Goal: Task Accomplishment & Management: Manage account settings

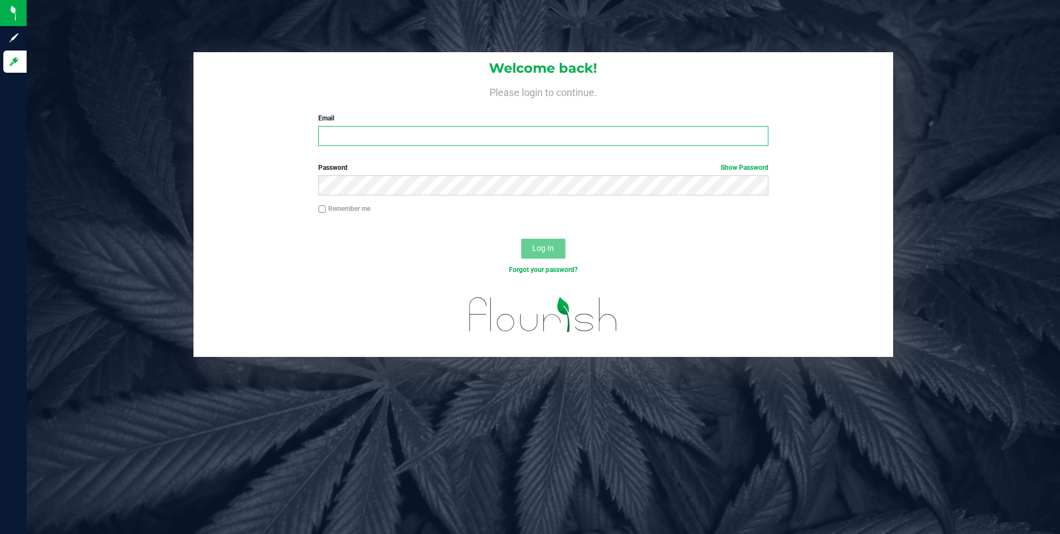
type input "[EMAIL_ADDRESS][DOMAIN_NAME]"
click at [550, 250] on span "Log In" at bounding box center [543, 247] width 22 height 9
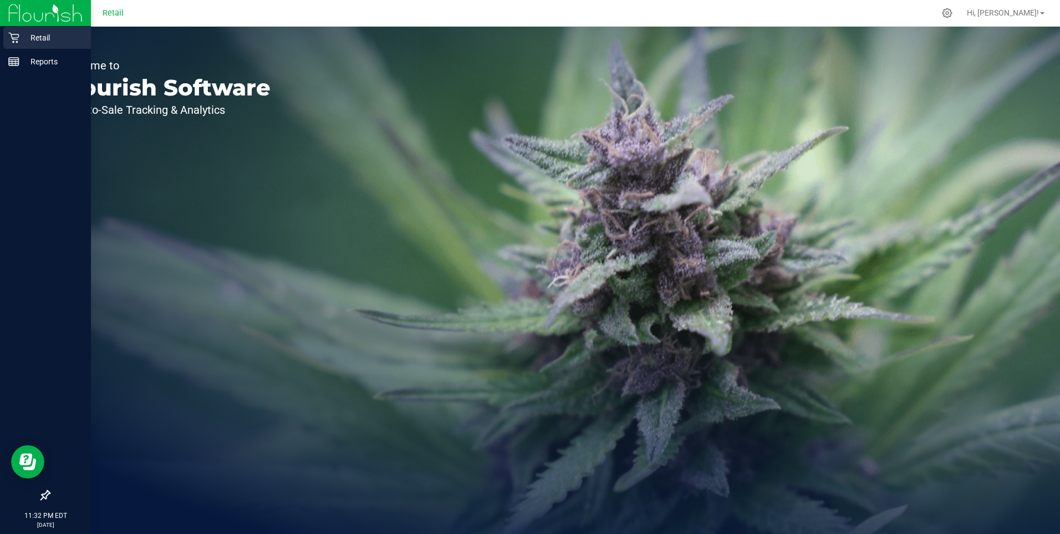
click at [15, 43] on icon at bounding box center [13, 37] width 11 height 11
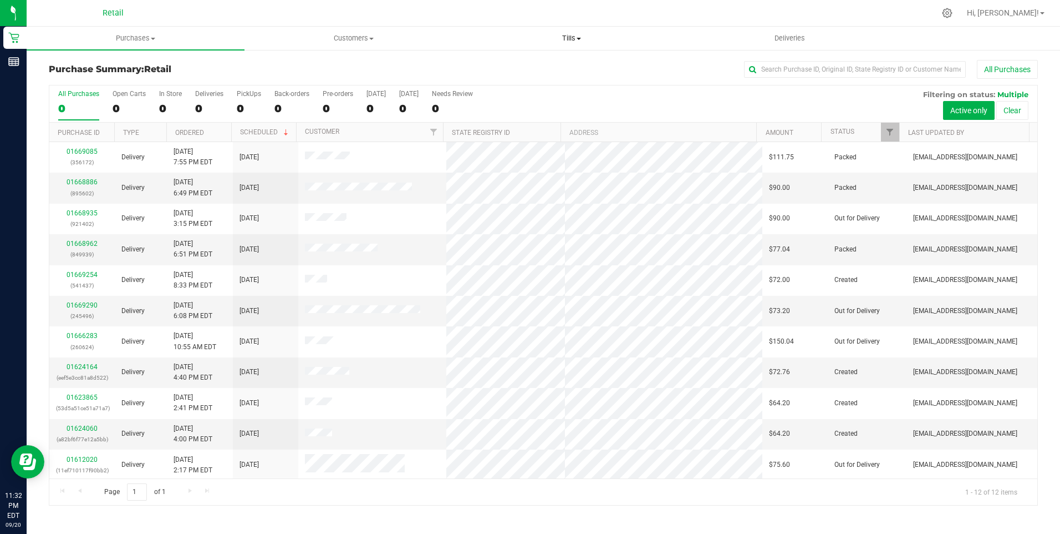
click at [570, 39] on span "Tills" at bounding box center [572, 38] width 217 height 10
click at [511, 68] on span "Manage tills" at bounding box center [500, 66] width 75 height 9
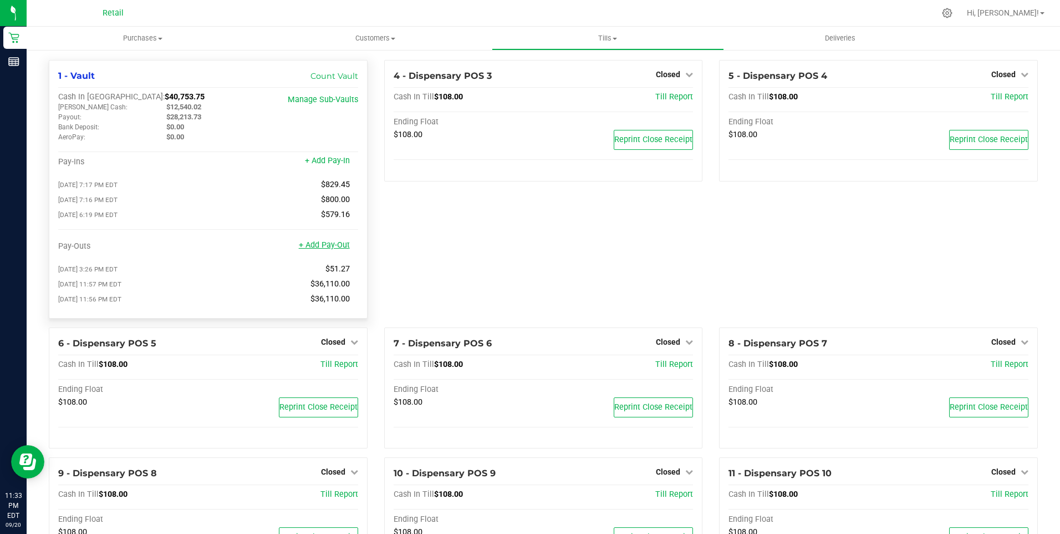
click at [324, 246] on link "+ Add Pay-Out" at bounding box center [324, 244] width 51 height 9
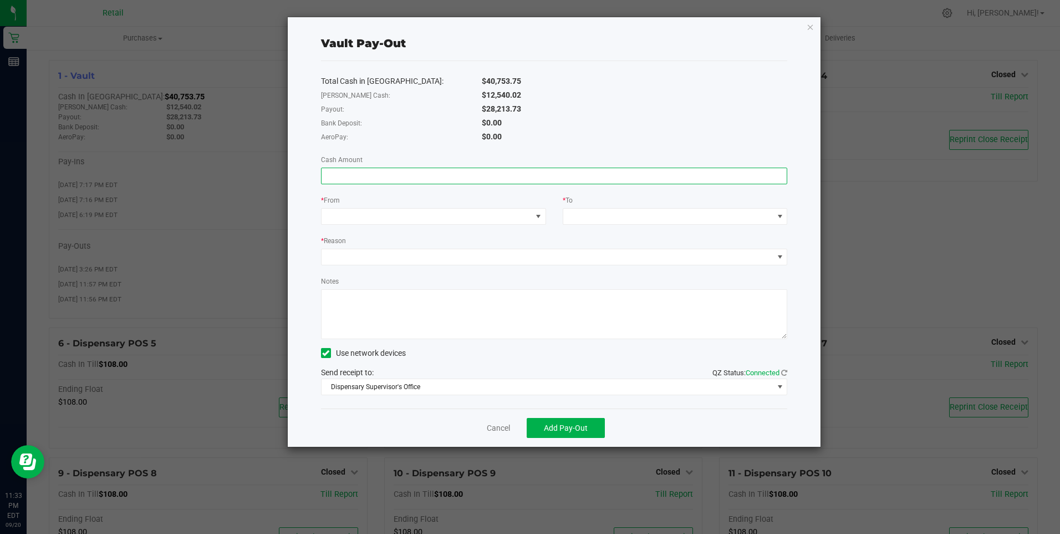
click at [333, 179] on input at bounding box center [555, 176] width 466 height 16
type input "$28,213.02"
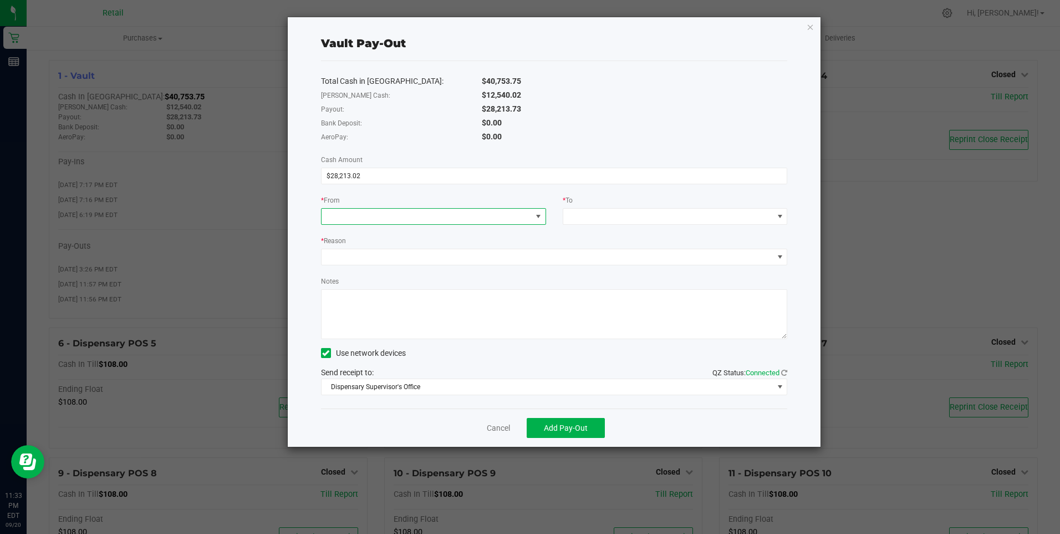
click at [341, 213] on span at bounding box center [427, 217] width 210 height 16
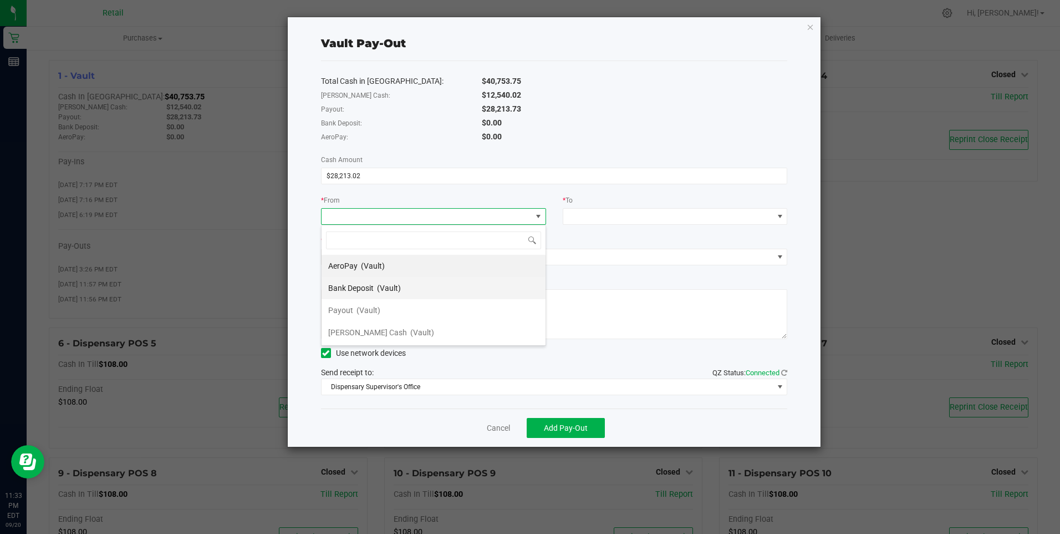
scroll to position [17, 225]
click at [360, 314] on span "(Vault)" at bounding box center [369, 310] width 24 height 9
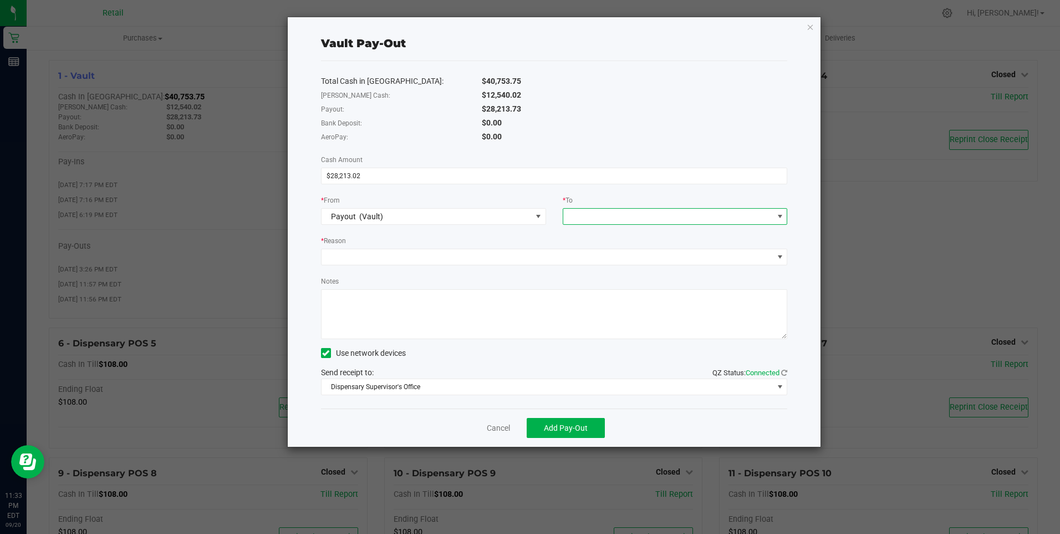
click at [639, 213] on span at bounding box center [668, 217] width 210 height 16
click at [589, 352] on span "[PERSON_NAME] Cash" at bounding box center [609, 354] width 79 height 9
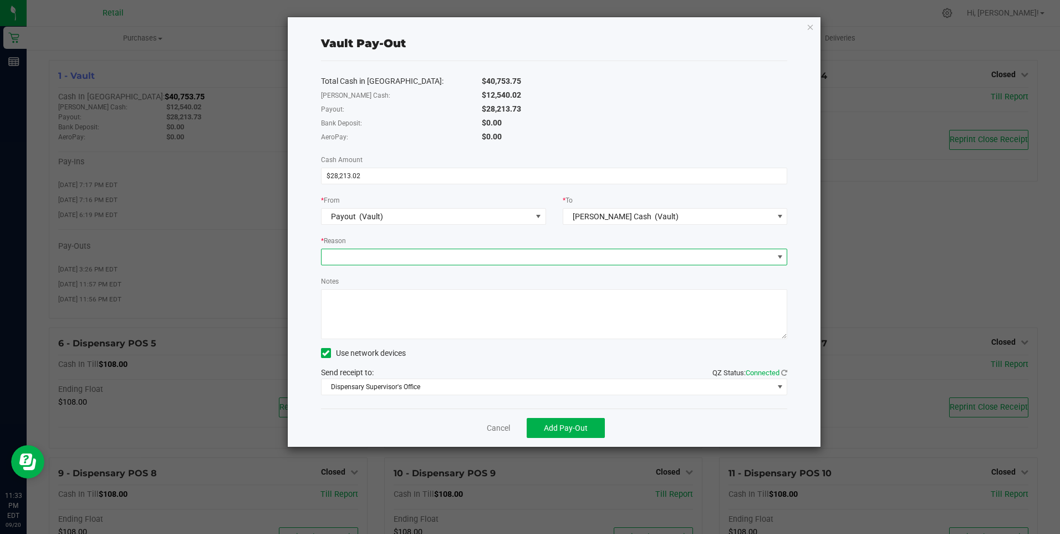
click at [329, 253] on span at bounding box center [548, 257] width 452 height 16
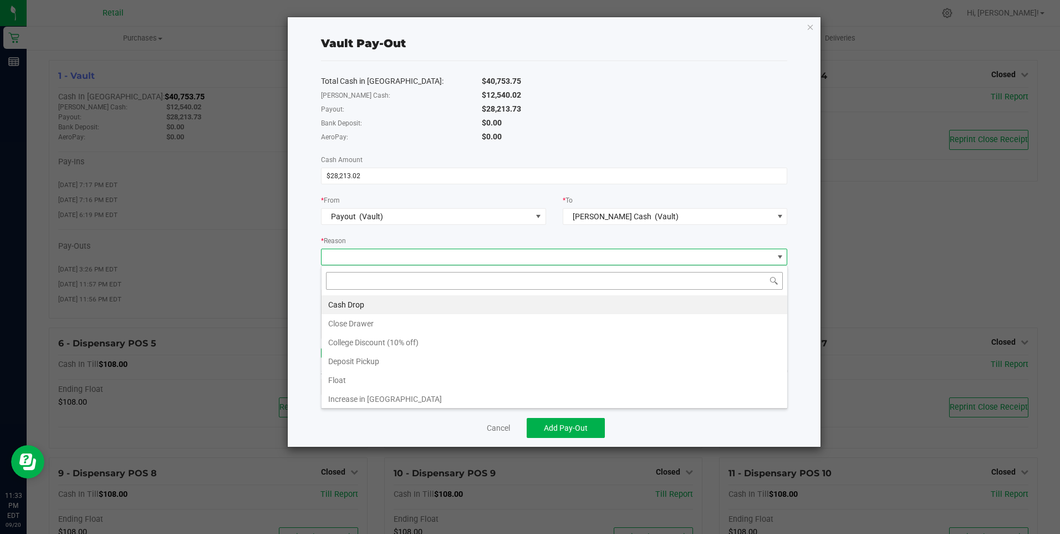
scroll to position [17, 466]
click at [353, 299] on li "Cash Drop" at bounding box center [555, 304] width 466 height 19
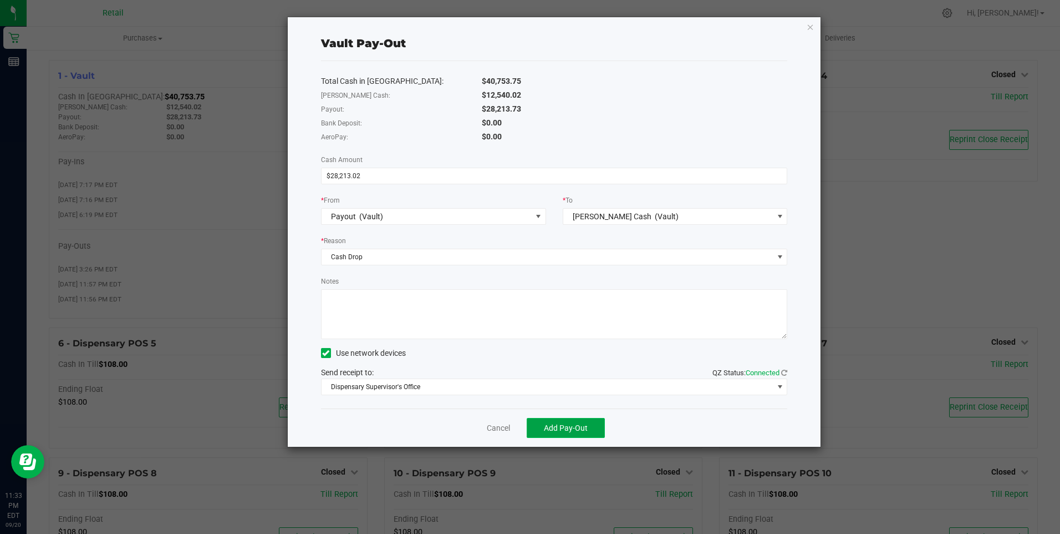
click at [553, 435] on button "Add Pay-Out" at bounding box center [566, 428] width 78 height 20
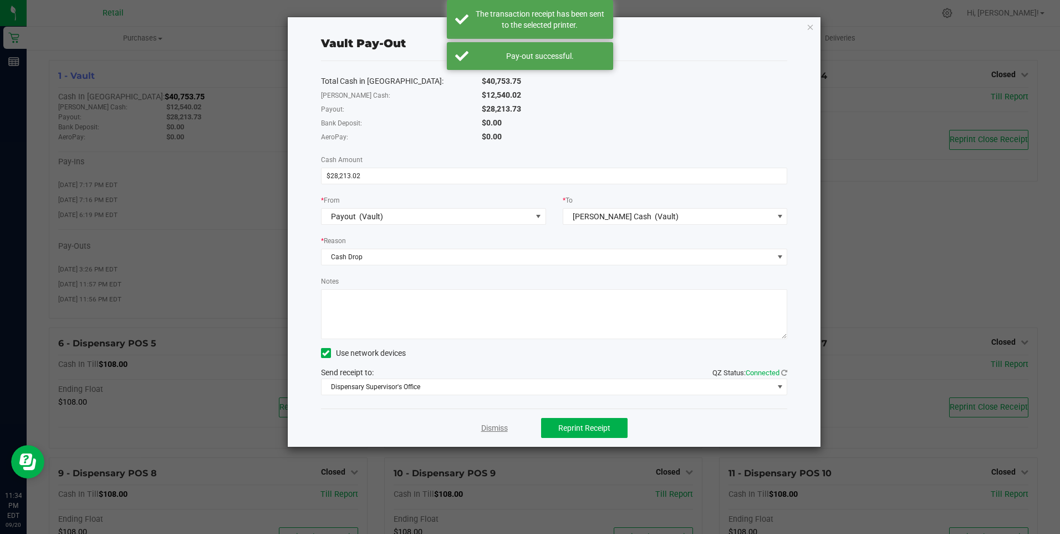
click at [486, 428] on link "Dismiss" at bounding box center [494, 428] width 27 height 12
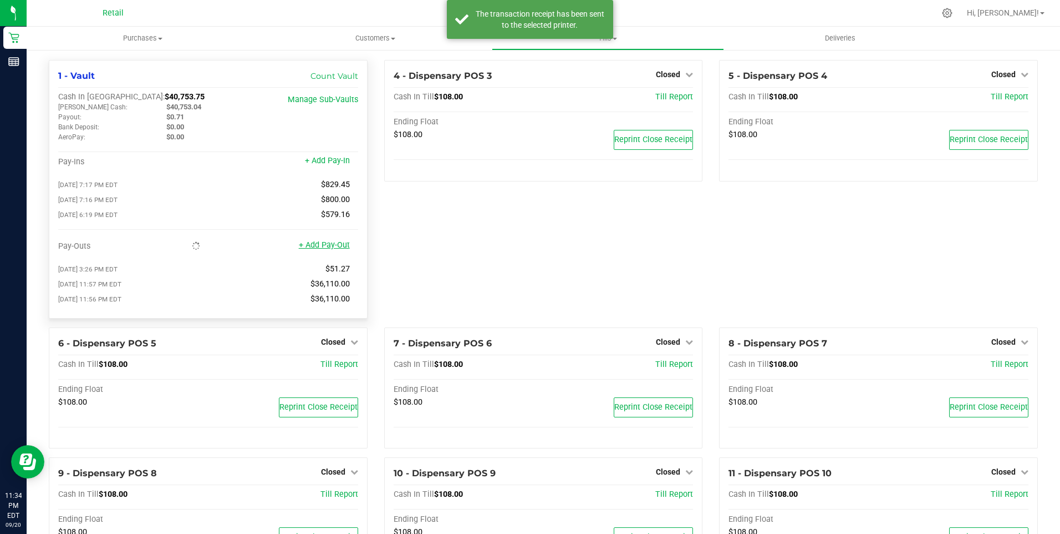
click at [331, 245] on link "+ Add Pay-Out" at bounding box center [324, 244] width 51 height 9
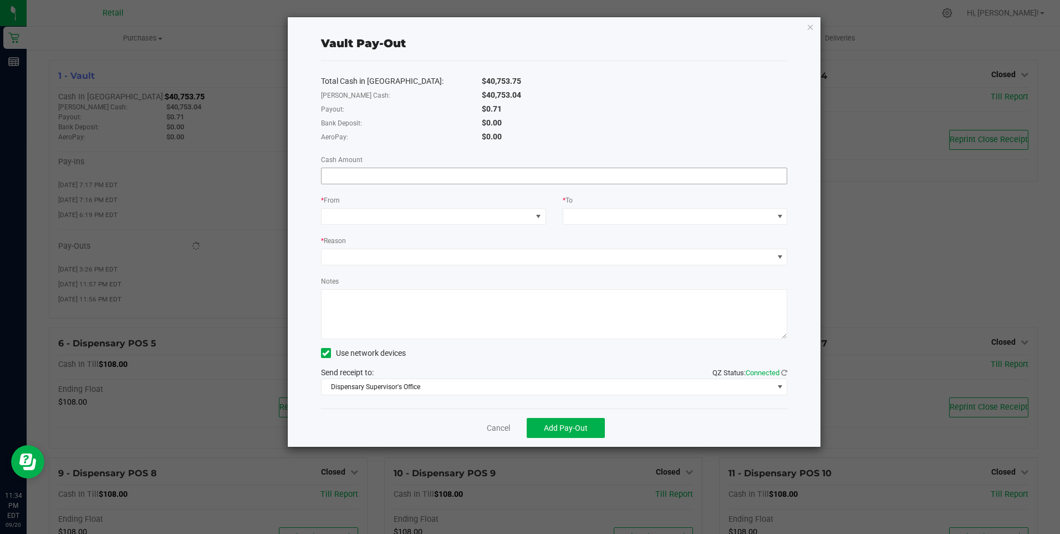
click at [330, 178] on input at bounding box center [555, 176] width 466 height 16
type input "$36,230.00"
click at [347, 214] on span at bounding box center [427, 217] width 210 height 16
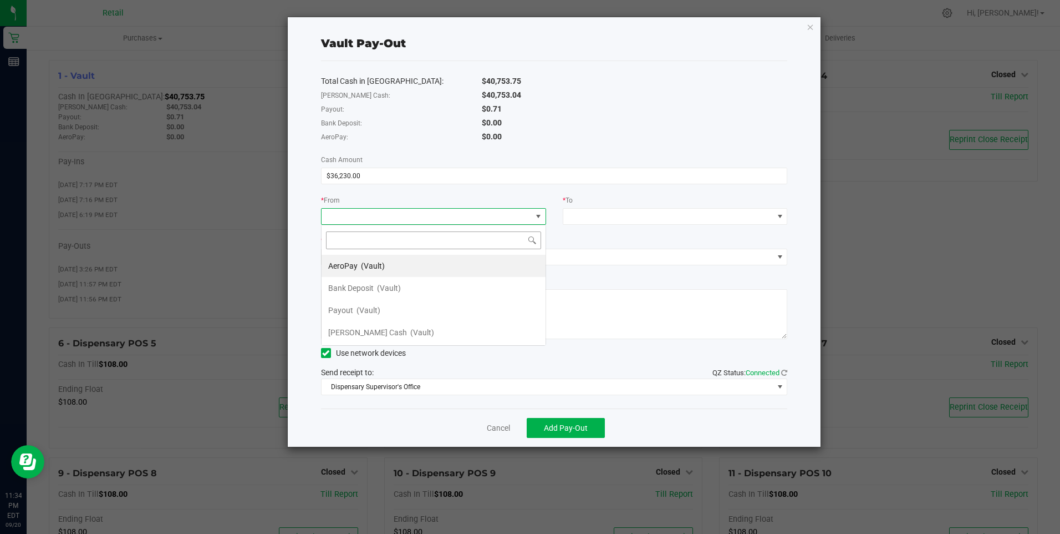
scroll to position [17, 225]
click at [410, 336] on span "(Vault)" at bounding box center [422, 332] width 24 height 9
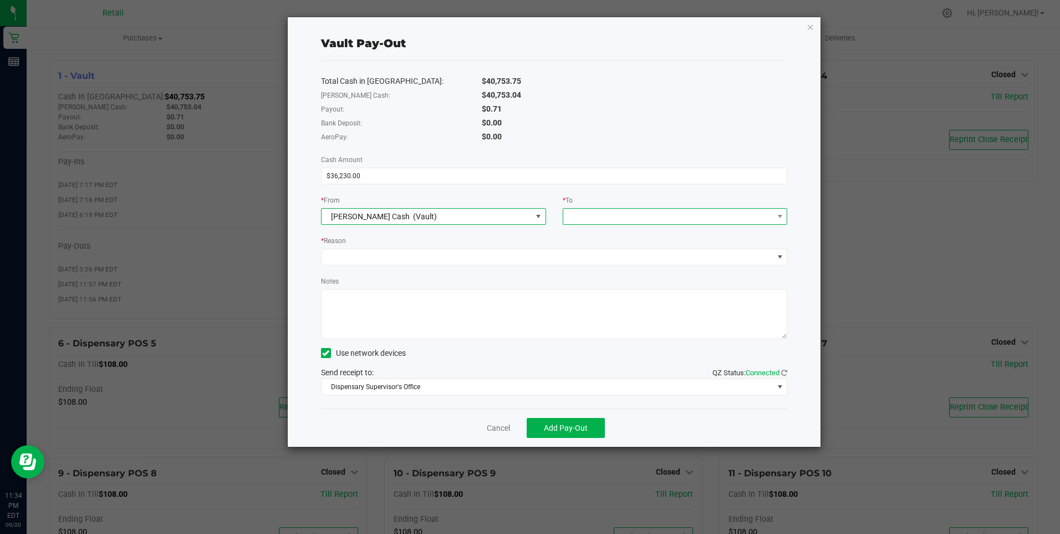
click at [586, 217] on span at bounding box center [668, 217] width 210 height 16
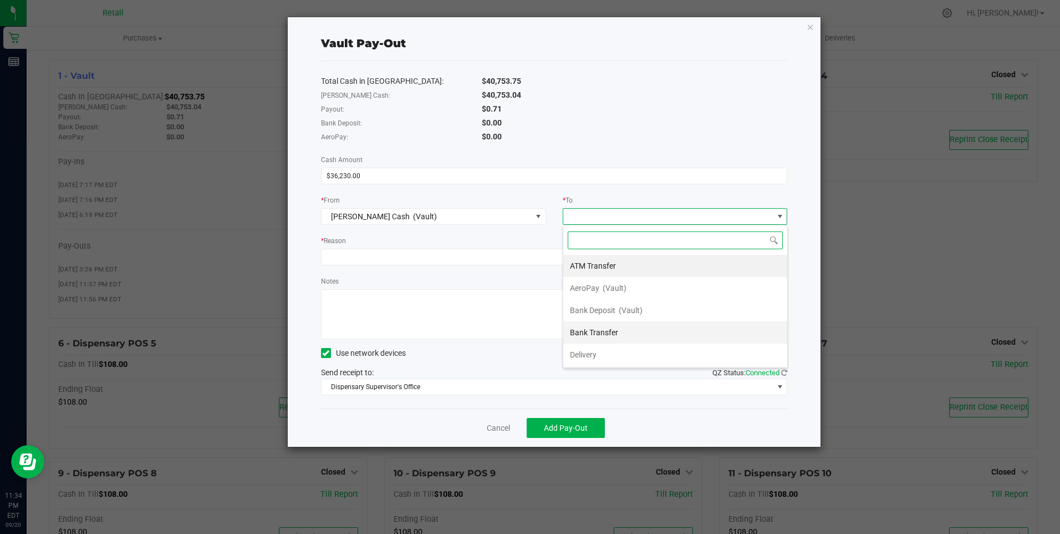
click at [601, 332] on span "Bank Transfer" at bounding box center [594, 332] width 48 height 9
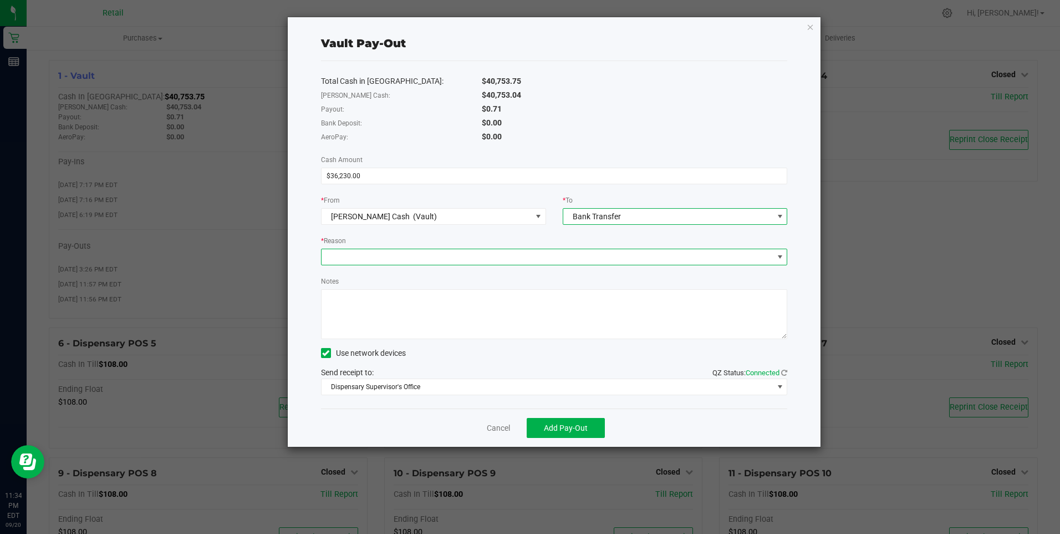
click at [358, 257] on span at bounding box center [548, 257] width 452 height 16
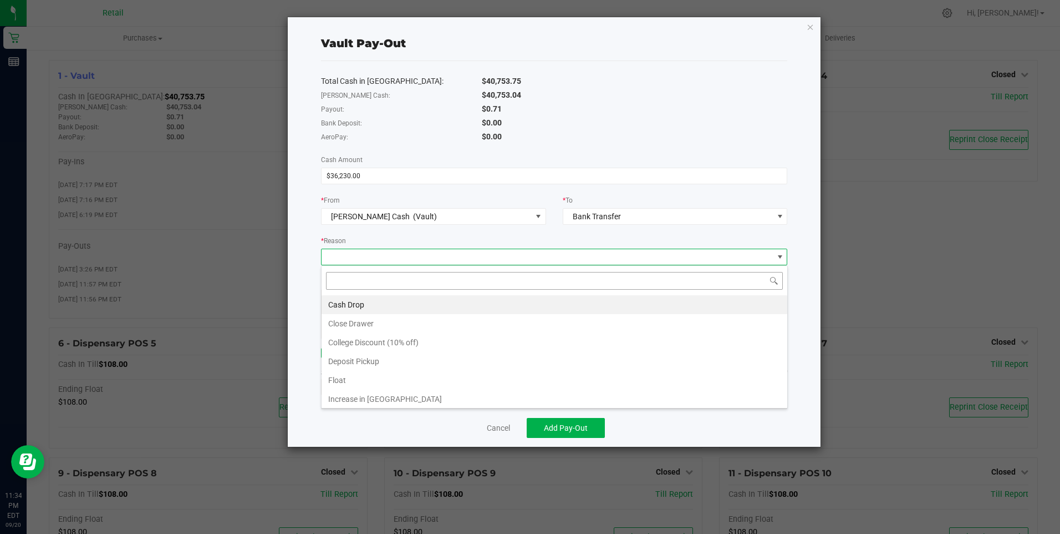
scroll to position [17, 466]
click at [351, 303] on li "Cash Drop" at bounding box center [555, 304] width 466 height 19
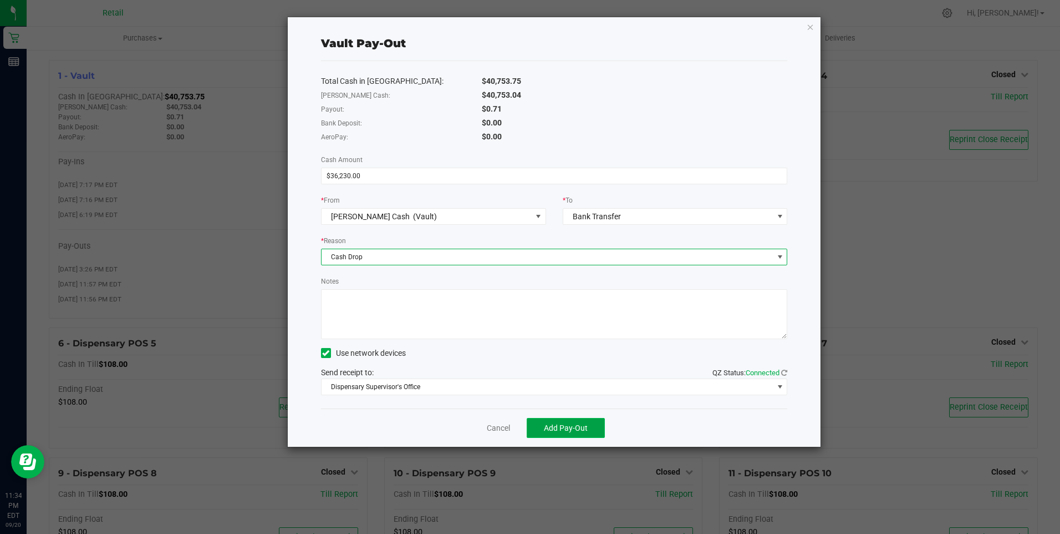
click at [566, 429] on span "Add Pay-Out" at bounding box center [566, 427] width 44 height 9
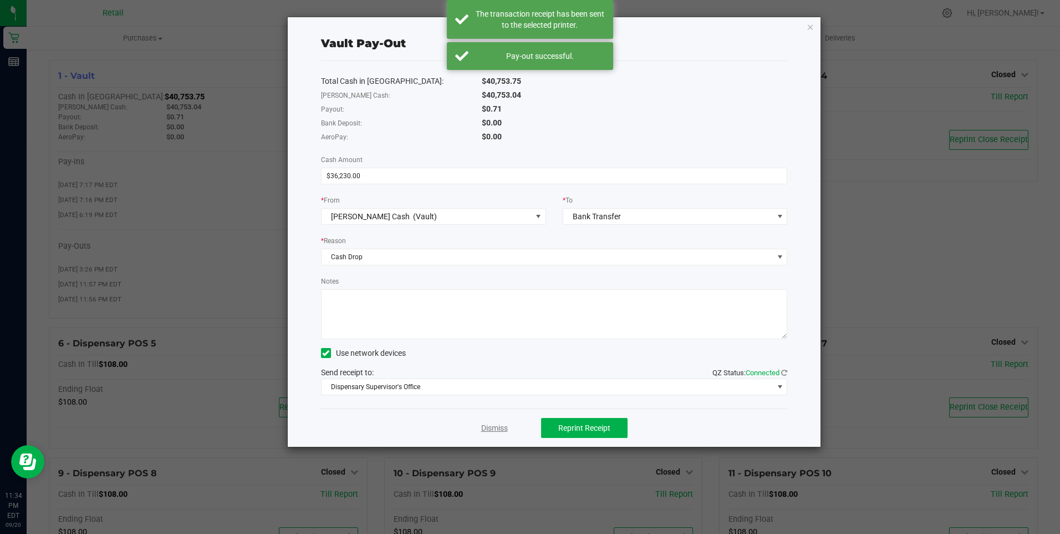
click at [491, 426] on link "Dismiss" at bounding box center [494, 428] width 27 height 12
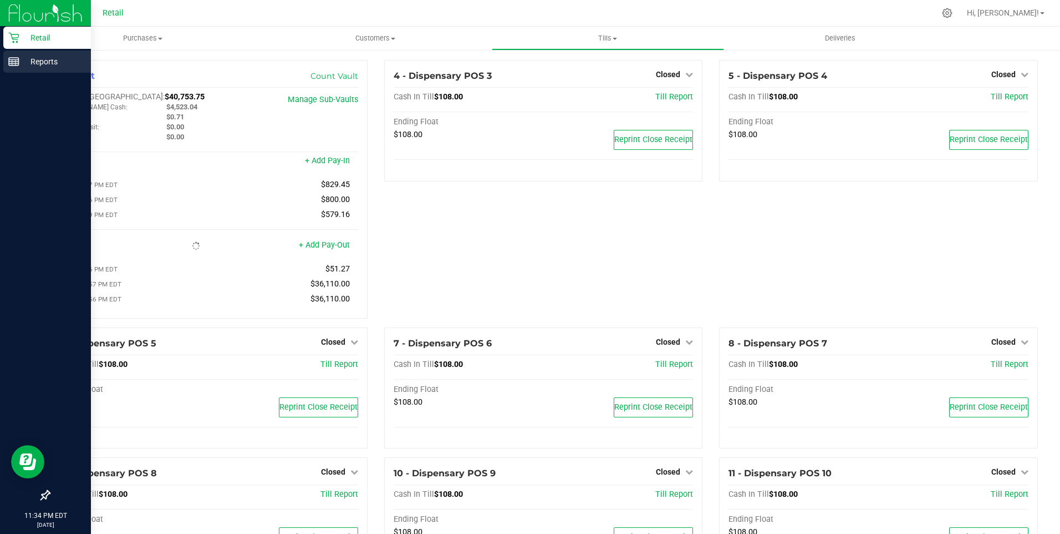
click at [20, 61] on p "Reports" at bounding box center [52, 61] width 67 height 13
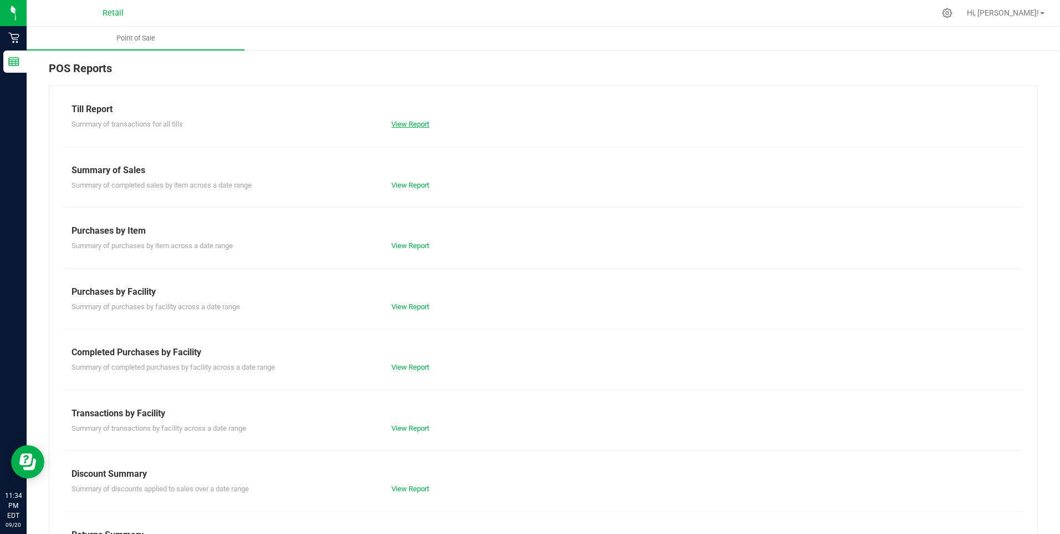
click at [409, 122] on link "View Report" at bounding box center [411, 124] width 38 height 8
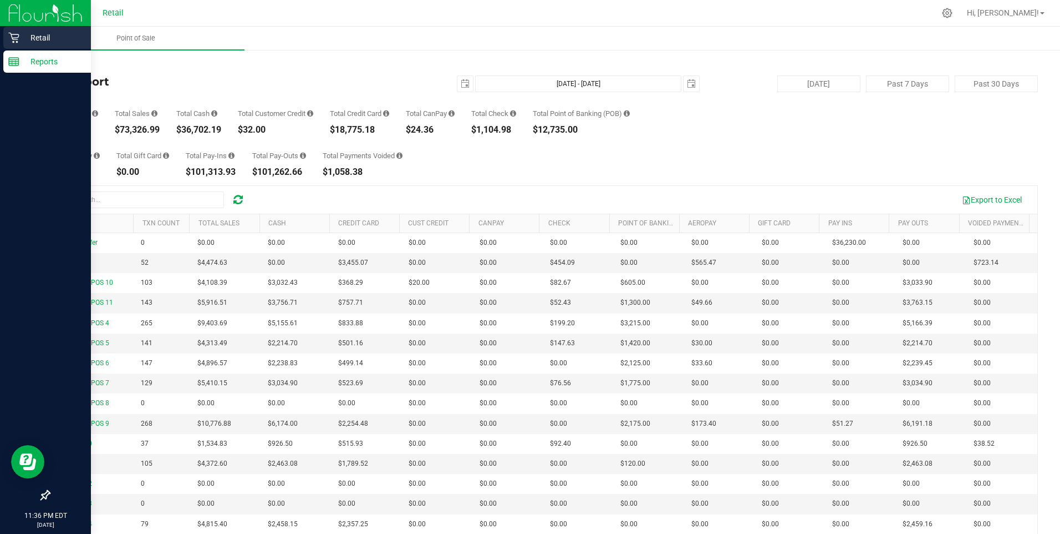
click at [18, 28] on div "Retail" at bounding box center [47, 38] width 88 height 22
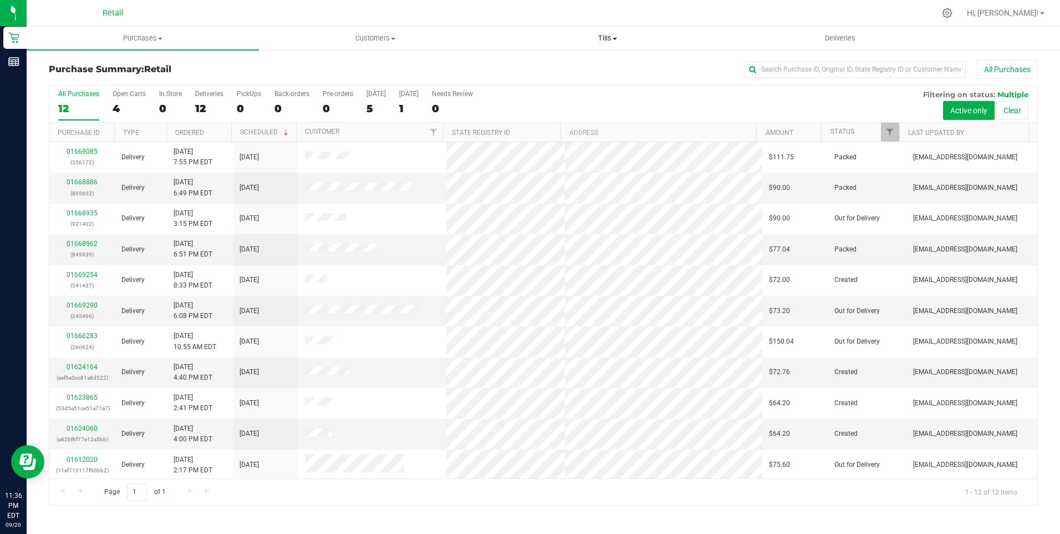
click at [602, 38] on span "Tills" at bounding box center [607, 38] width 231 height 10
click at [530, 68] on span "Manage tills" at bounding box center [529, 66] width 75 height 9
